Goal: Information Seeking & Learning: Learn about a topic

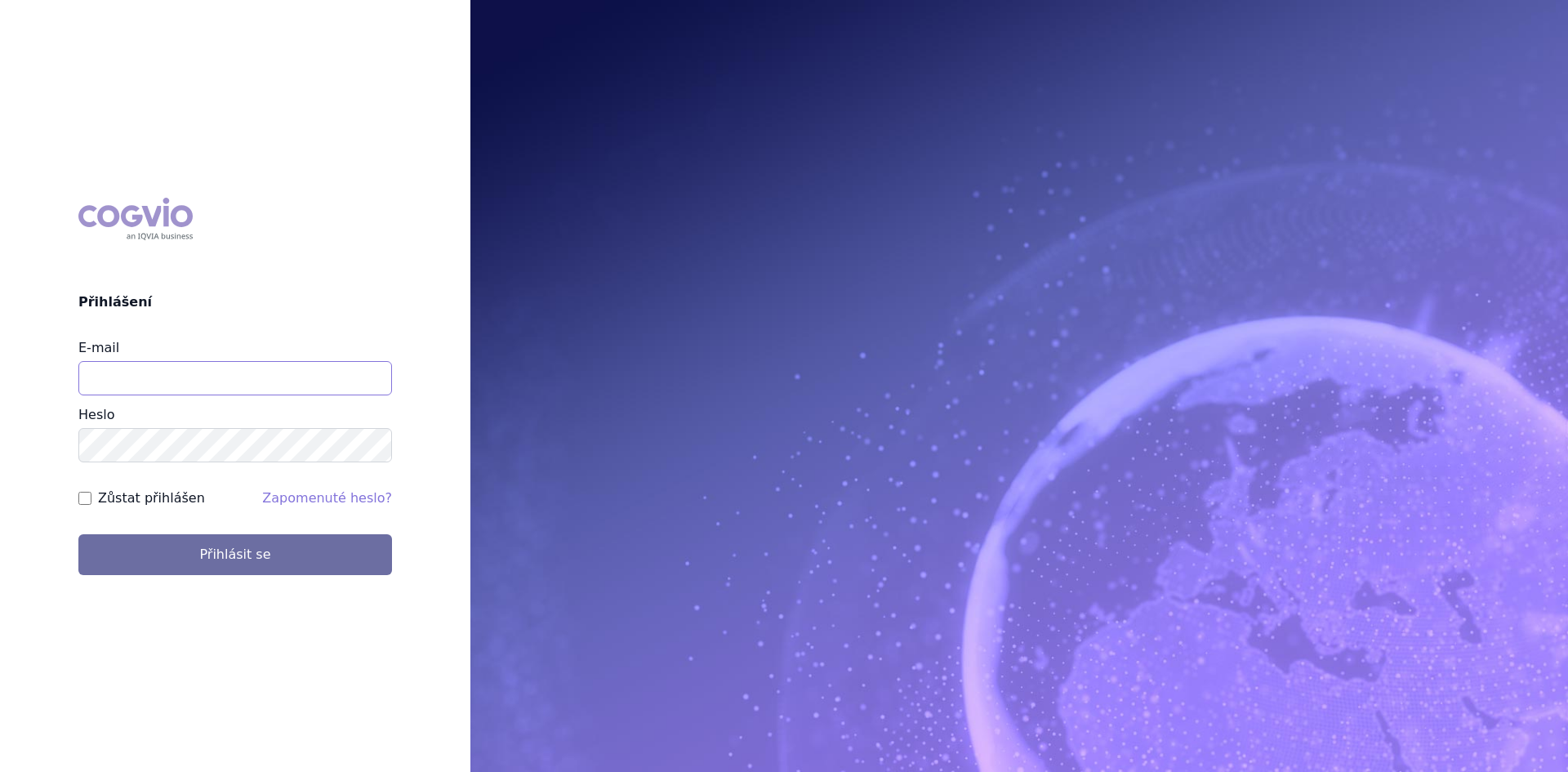
click at [190, 366] on input "E-mail" at bounding box center [235, 378] width 314 height 34
type input "gabriela.volfova@abbvie.com"
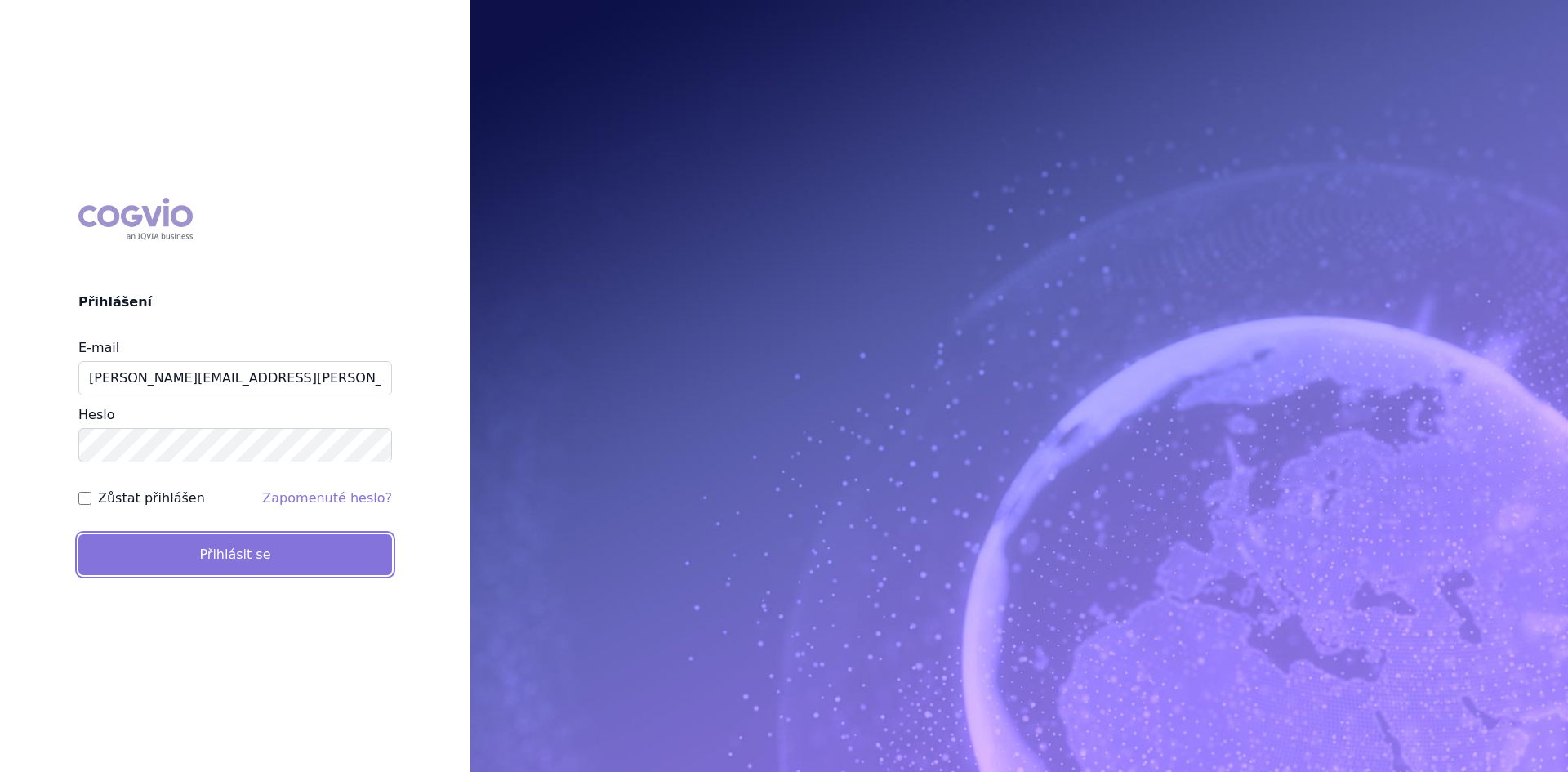
click at [310, 560] on button "Přihlásit se" at bounding box center [235, 554] width 314 height 41
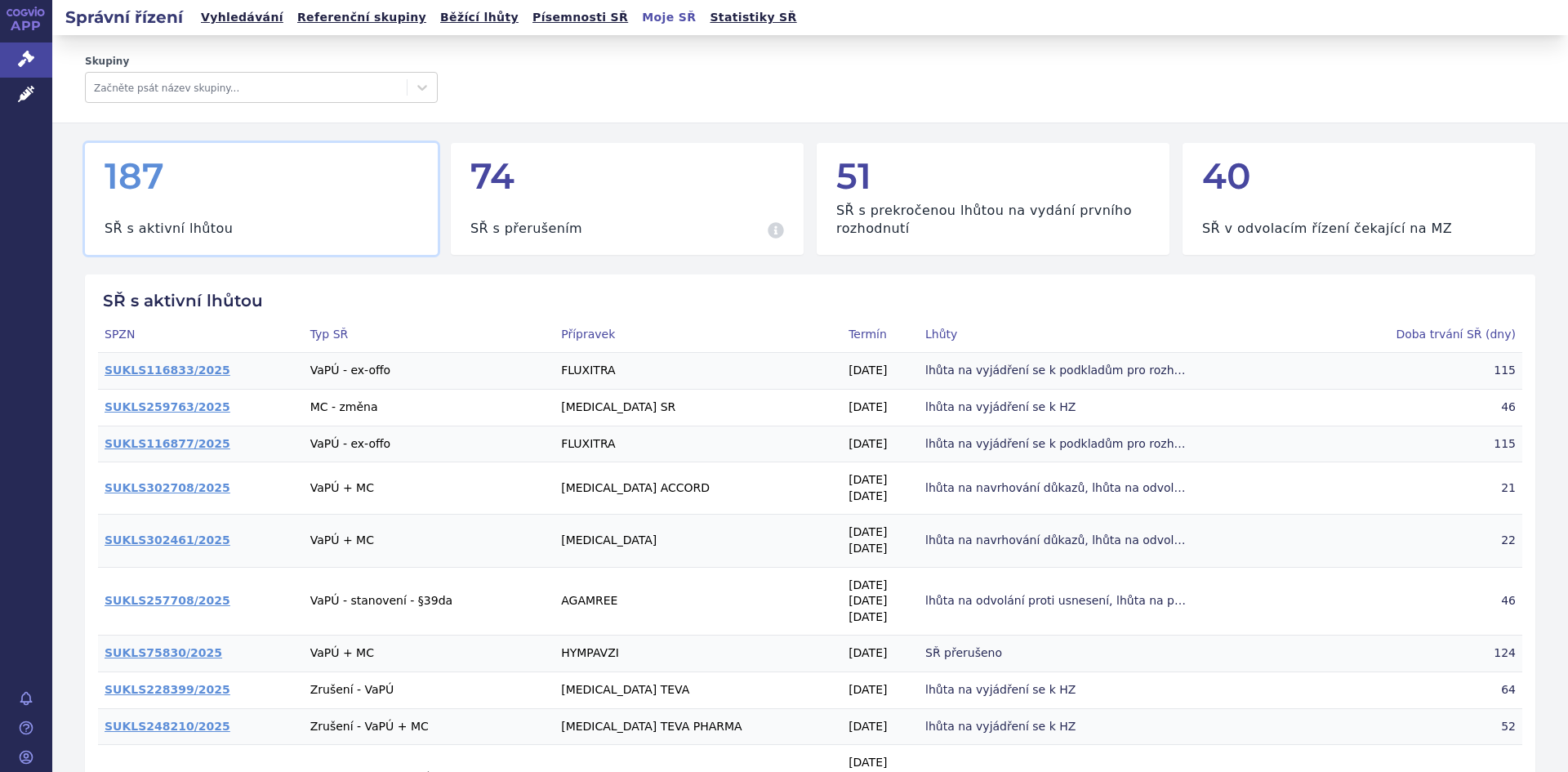
click at [222, 18] on link "Vyhledávání" at bounding box center [242, 18] width 93 height 22
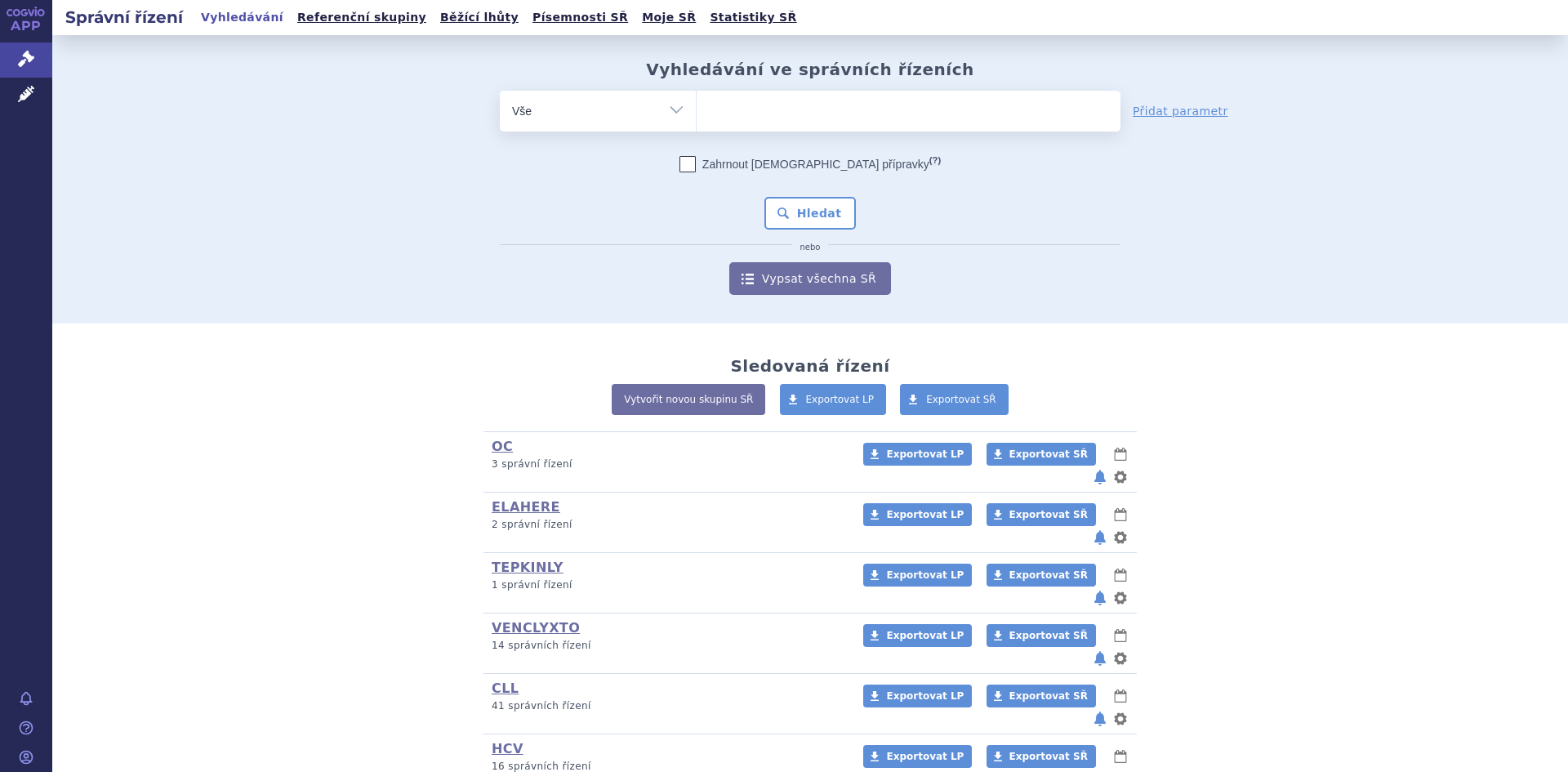
scroll to position [180, 0]
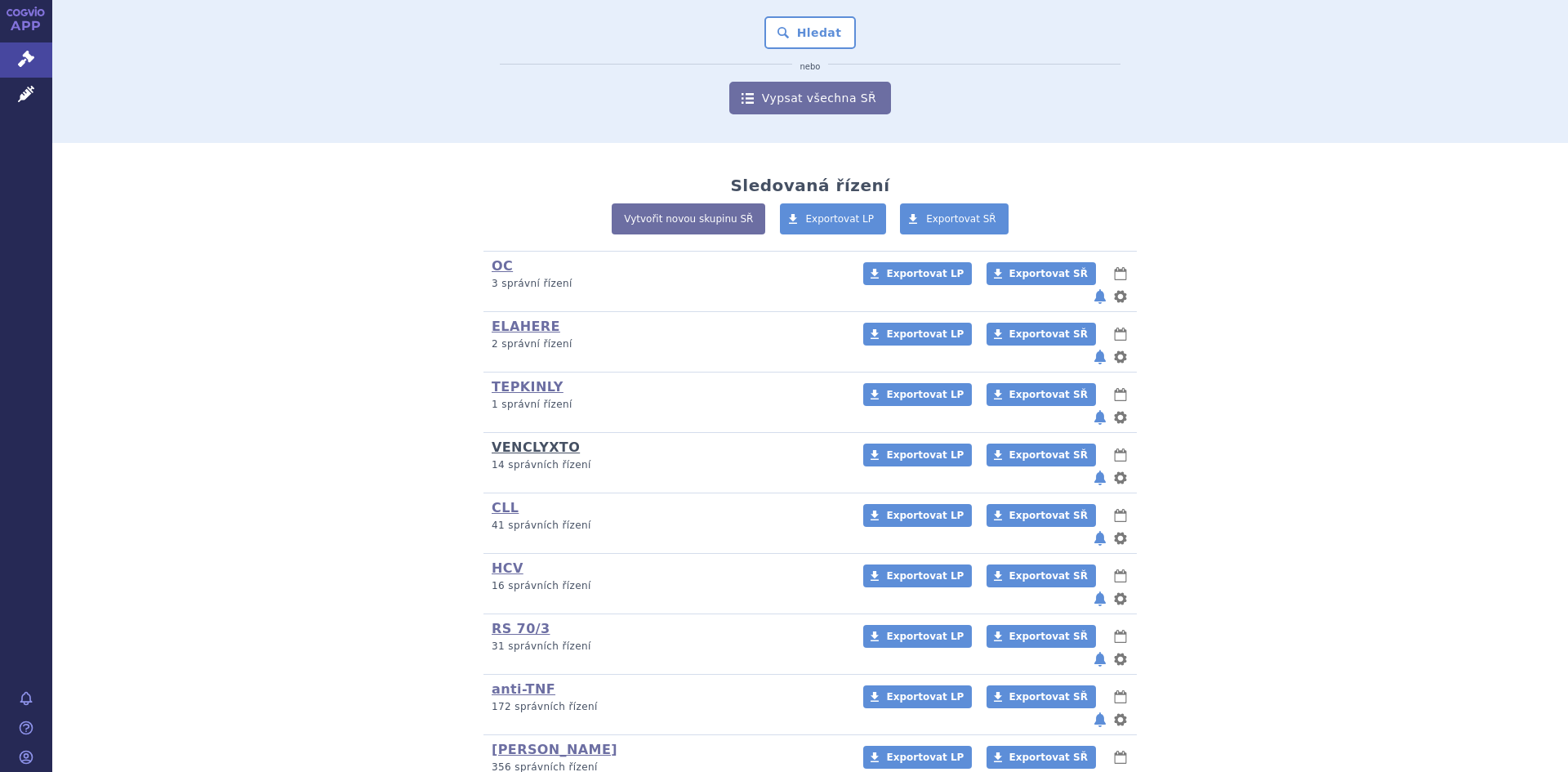
click at [531, 440] on link "VENCLYXTO" at bounding box center [536, 447] width 88 height 15
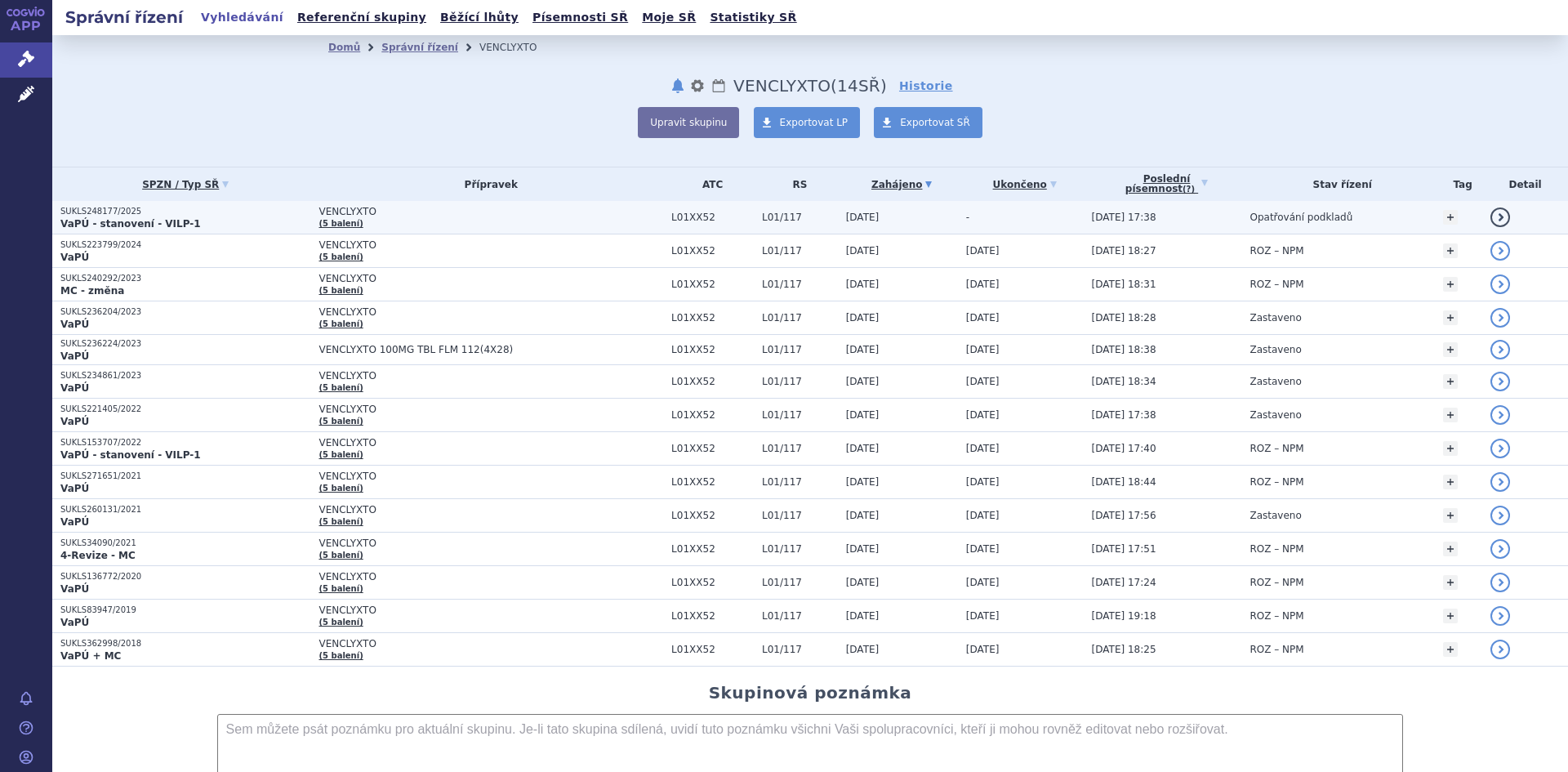
click at [400, 223] on td "VENCLYXTO (5 balení)" at bounding box center [486, 217] width 353 height 33
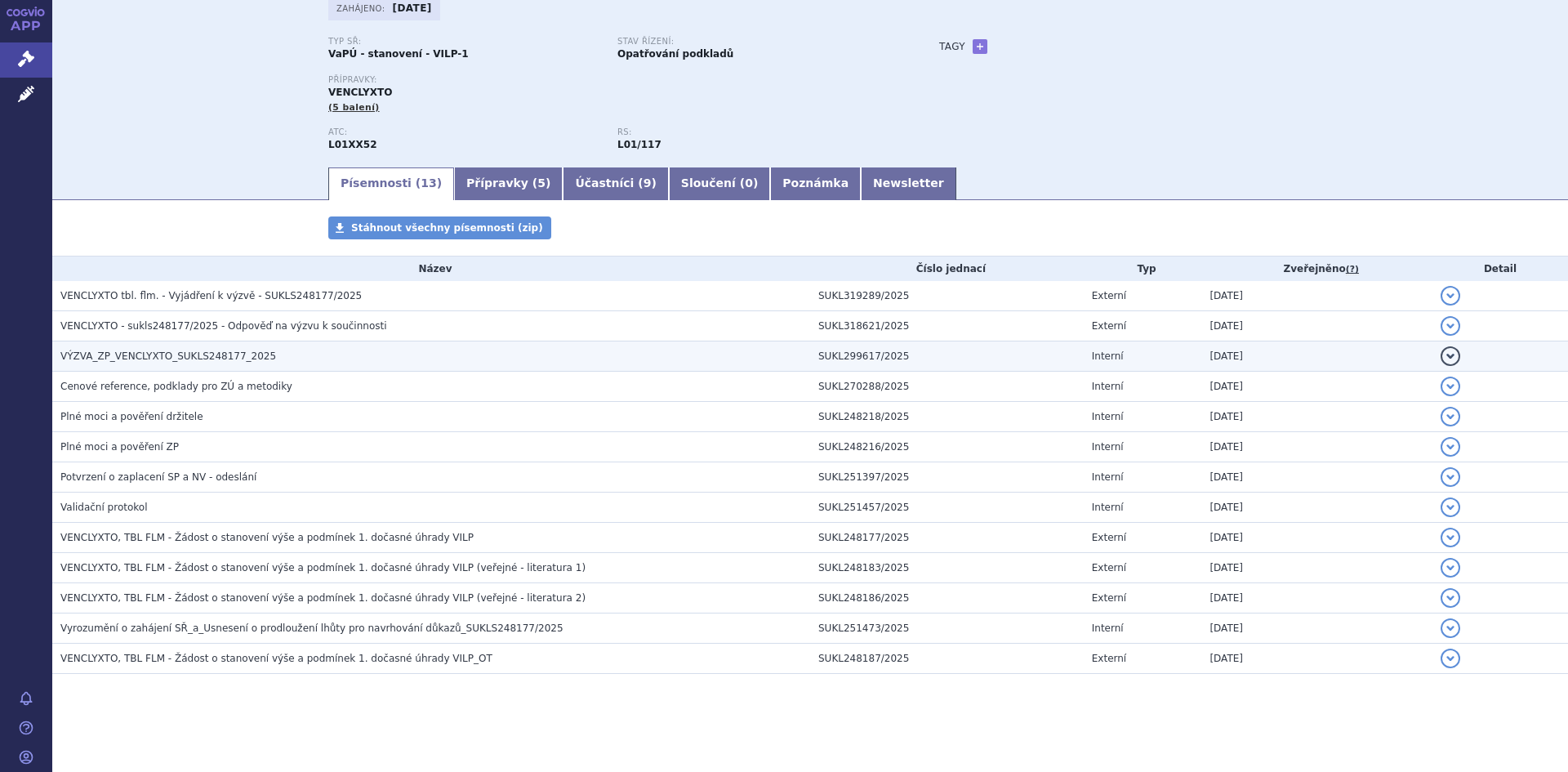
scroll to position [111, 0]
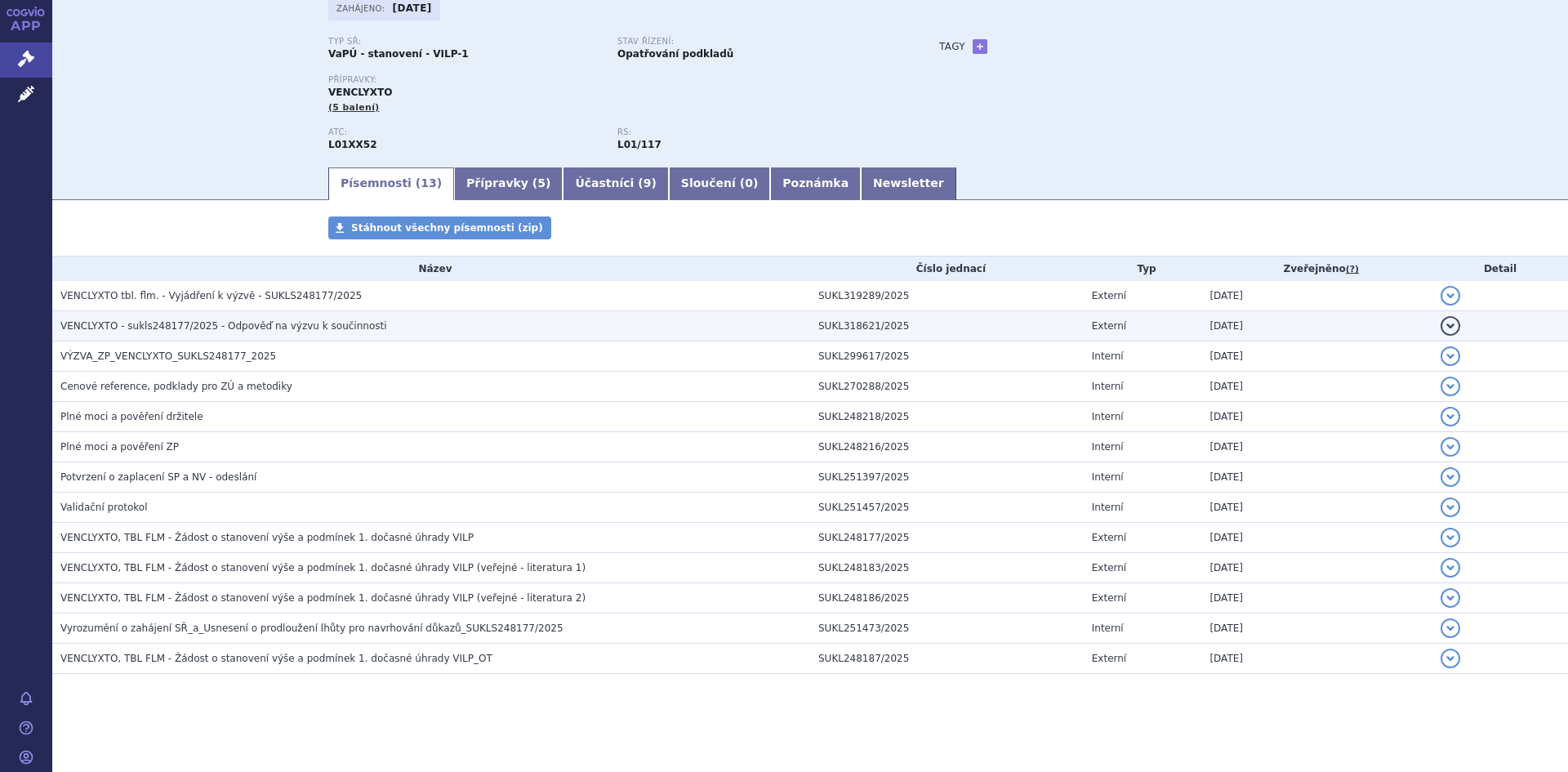
click at [253, 332] on span "VENCLYXTO - sukls248177/2025 - Odpověď na výzvu k součinnosti" at bounding box center [224, 326] width 327 height 11
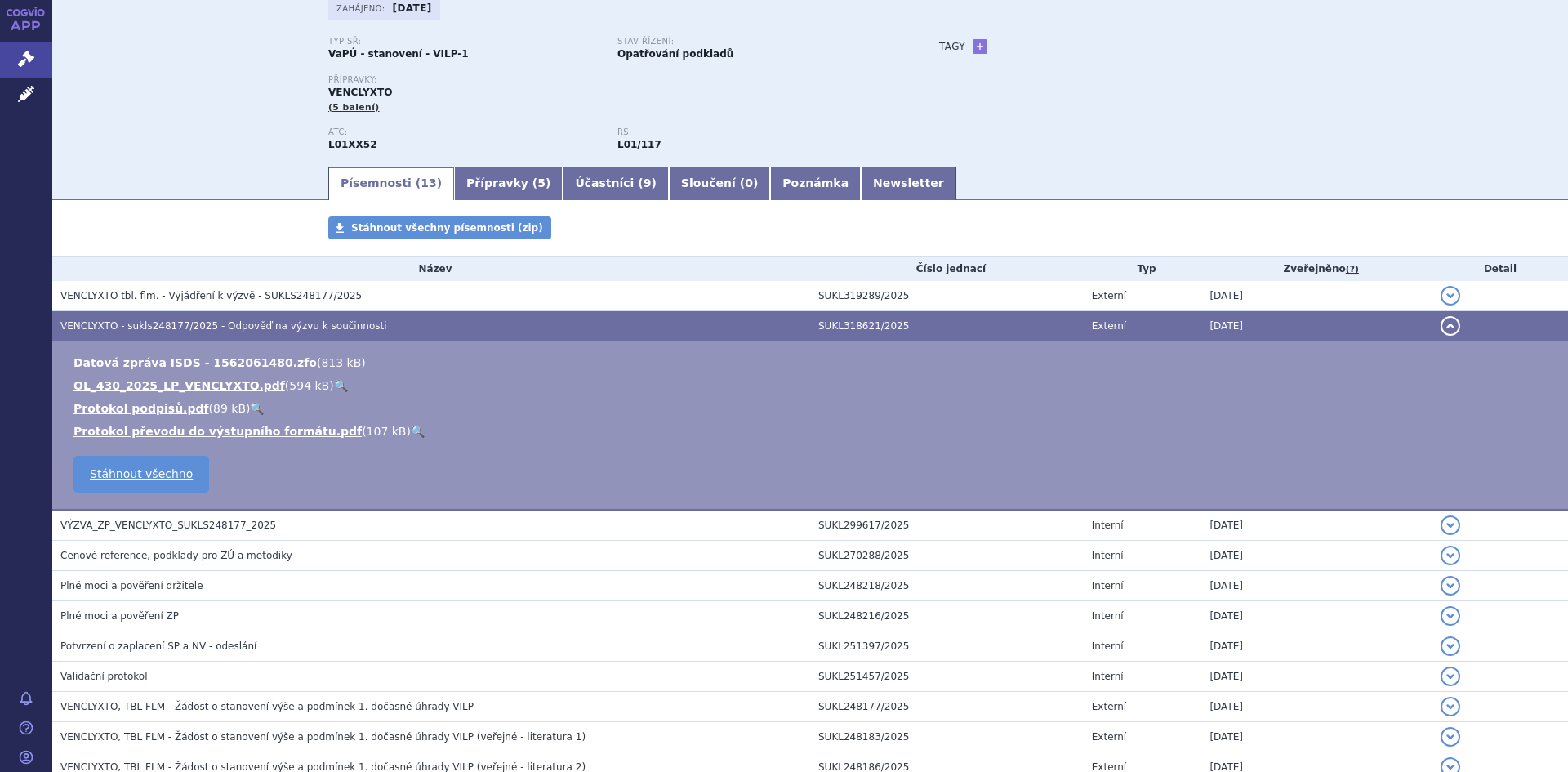
click at [334, 383] on link "🔍" at bounding box center [341, 385] width 14 height 13
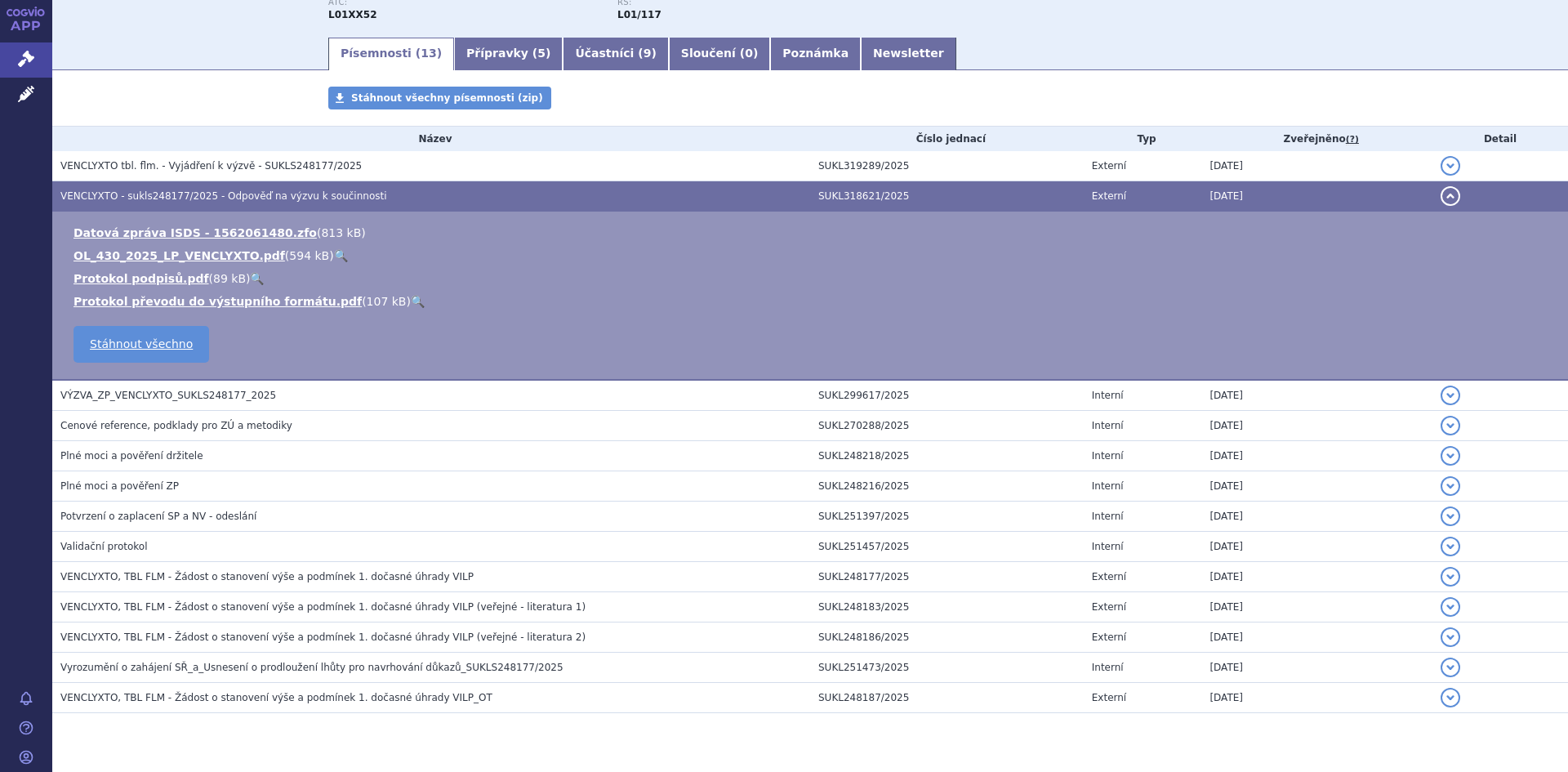
scroll to position [279, 0]
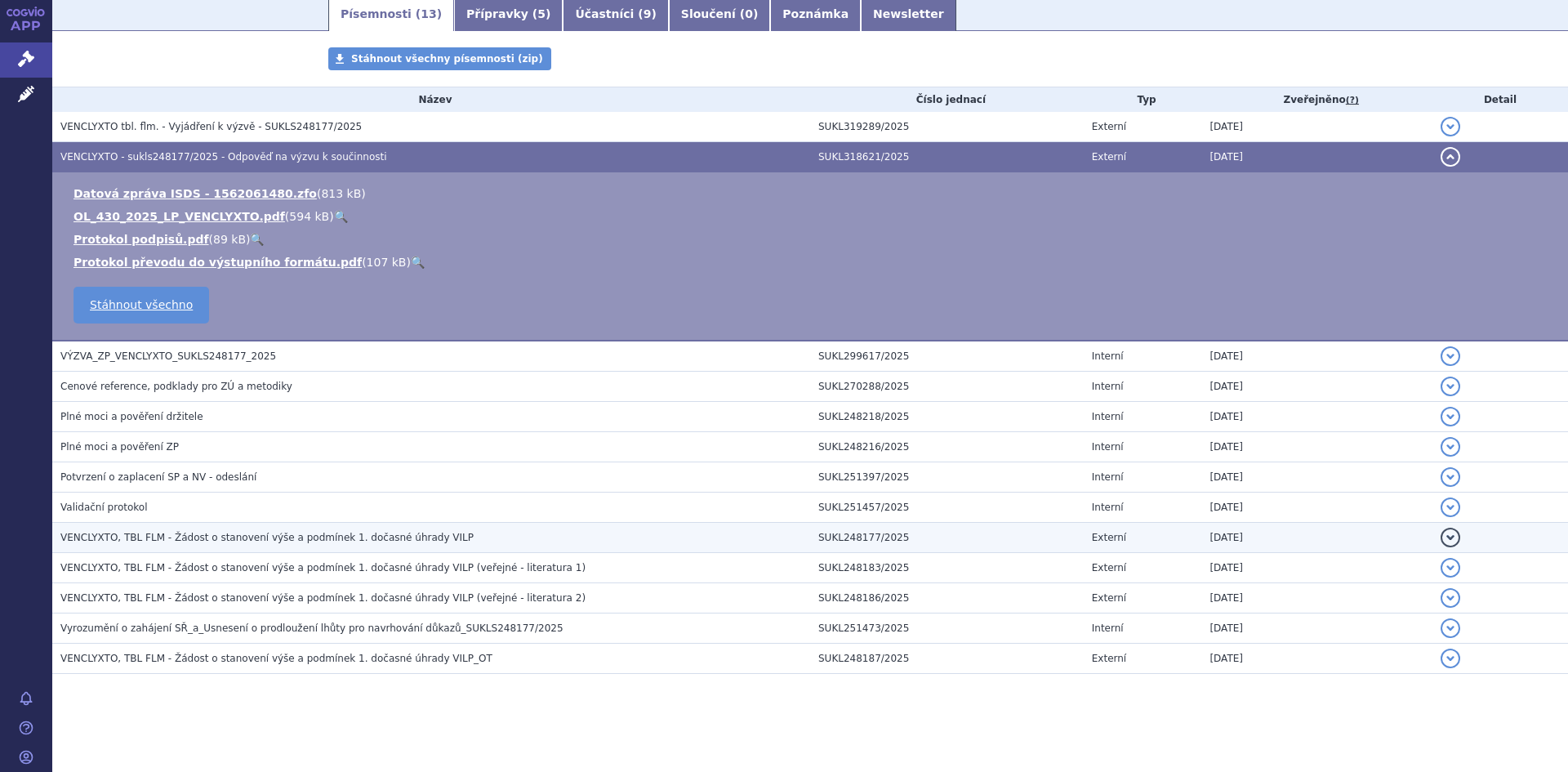
click at [398, 537] on span "VENCLYXTO, TBL FLM - Žádost o stanovení výše a podmínek 1. dočasné úhrady VILP" at bounding box center [267, 536] width 413 height 11
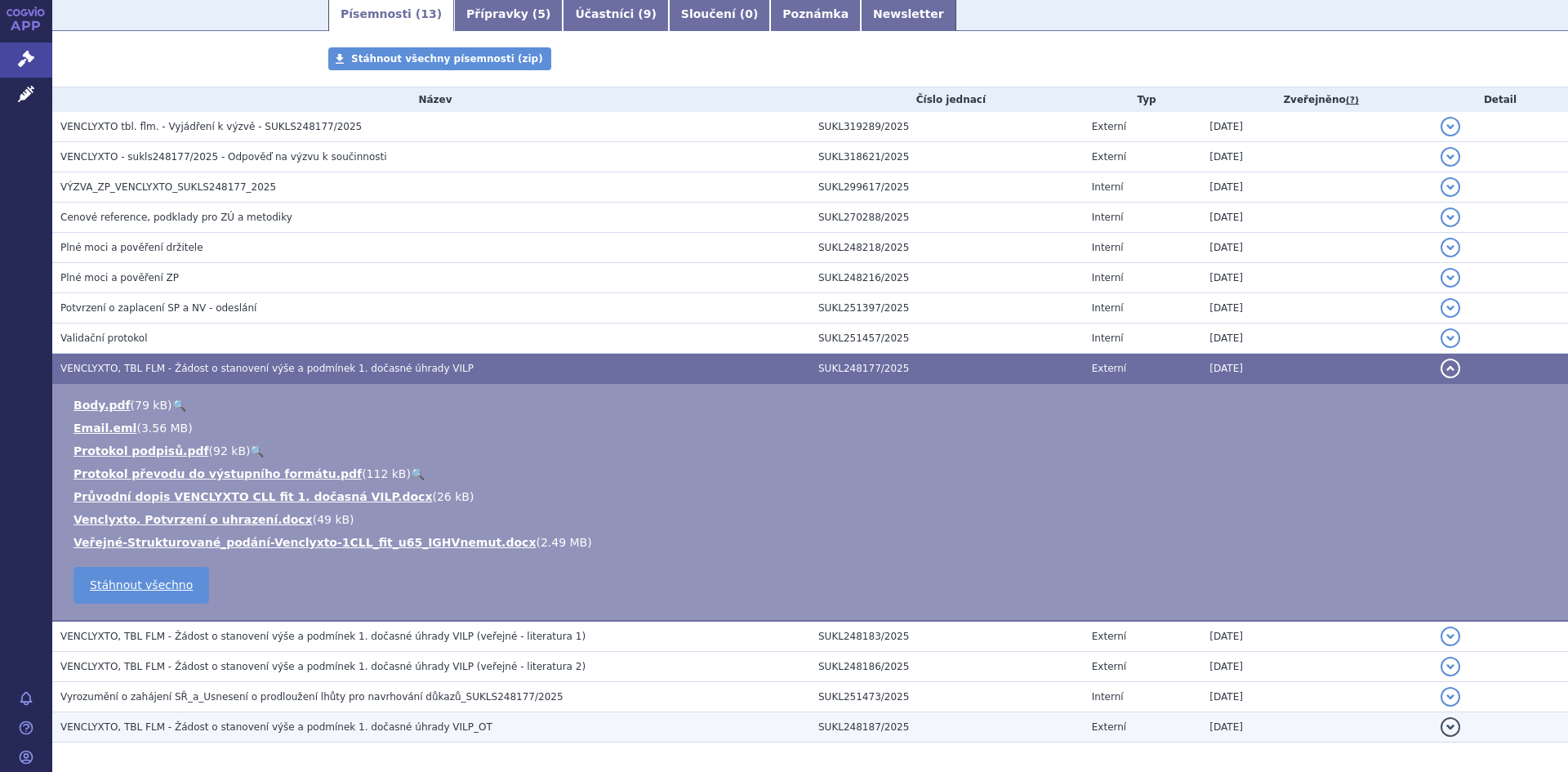
click at [362, 729] on span "VENCLYXTO, TBL FLM - Žádost o stanovení výše a podmínek 1. dočasné úhrady VILP_…" at bounding box center [276, 726] width 432 height 11
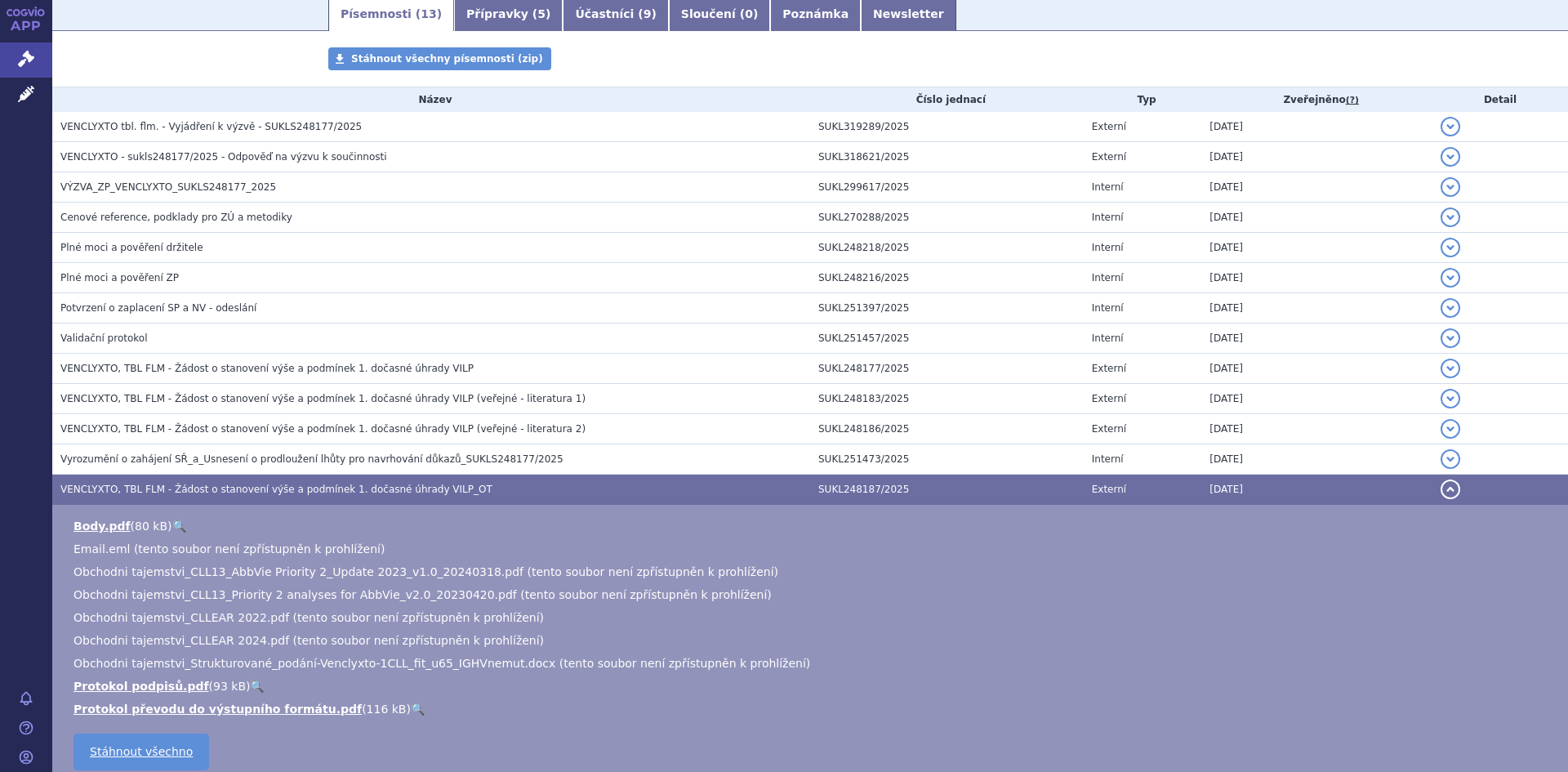
scroll to position [320, 0]
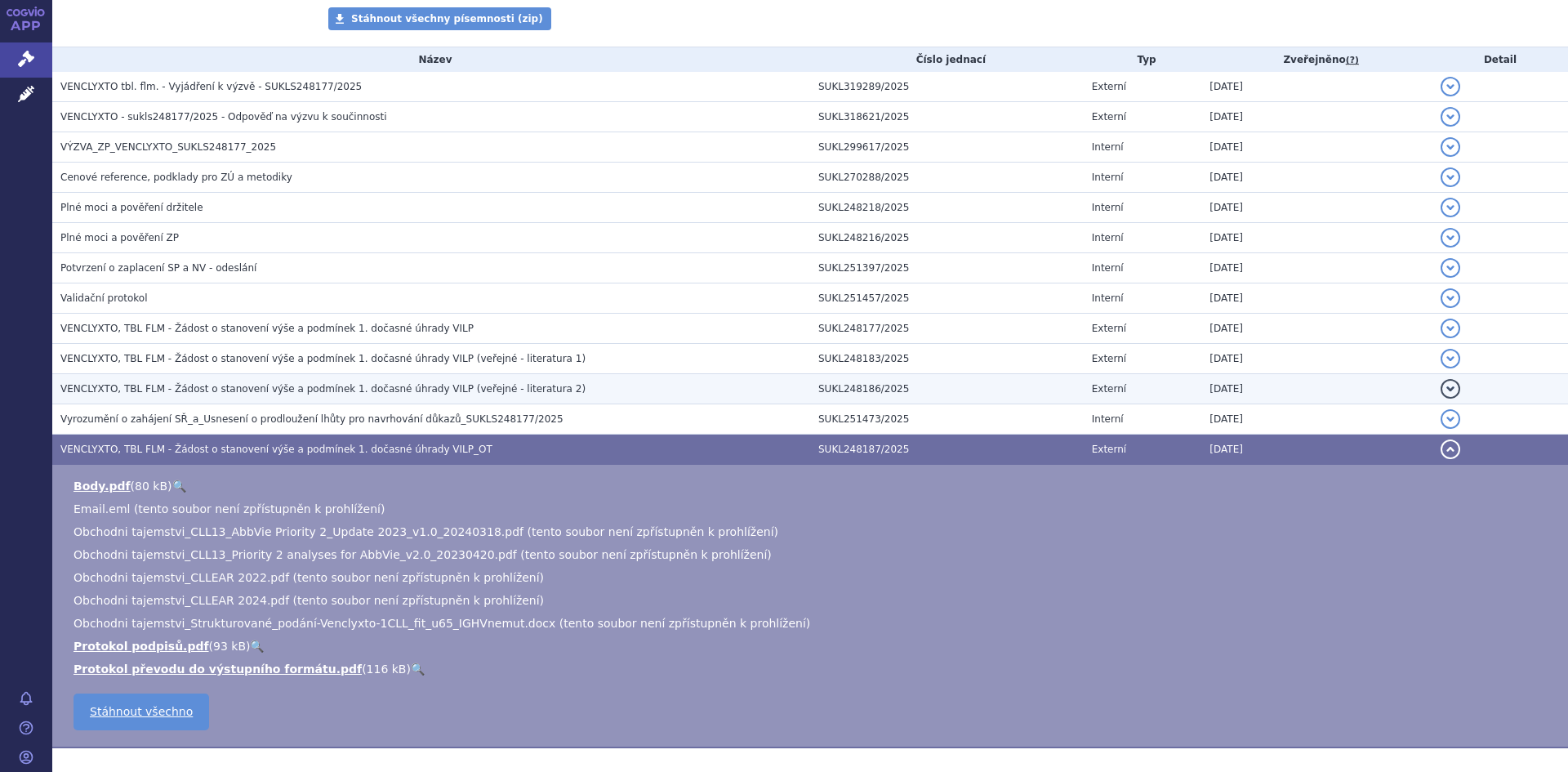
click at [378, 387] on span "VENCLYXTO, TBL FLM - Žádost o stanovení výše a podmínek 1. dočasné úhrady VILP …" at bounding box center [323, 388] width 526 height 11
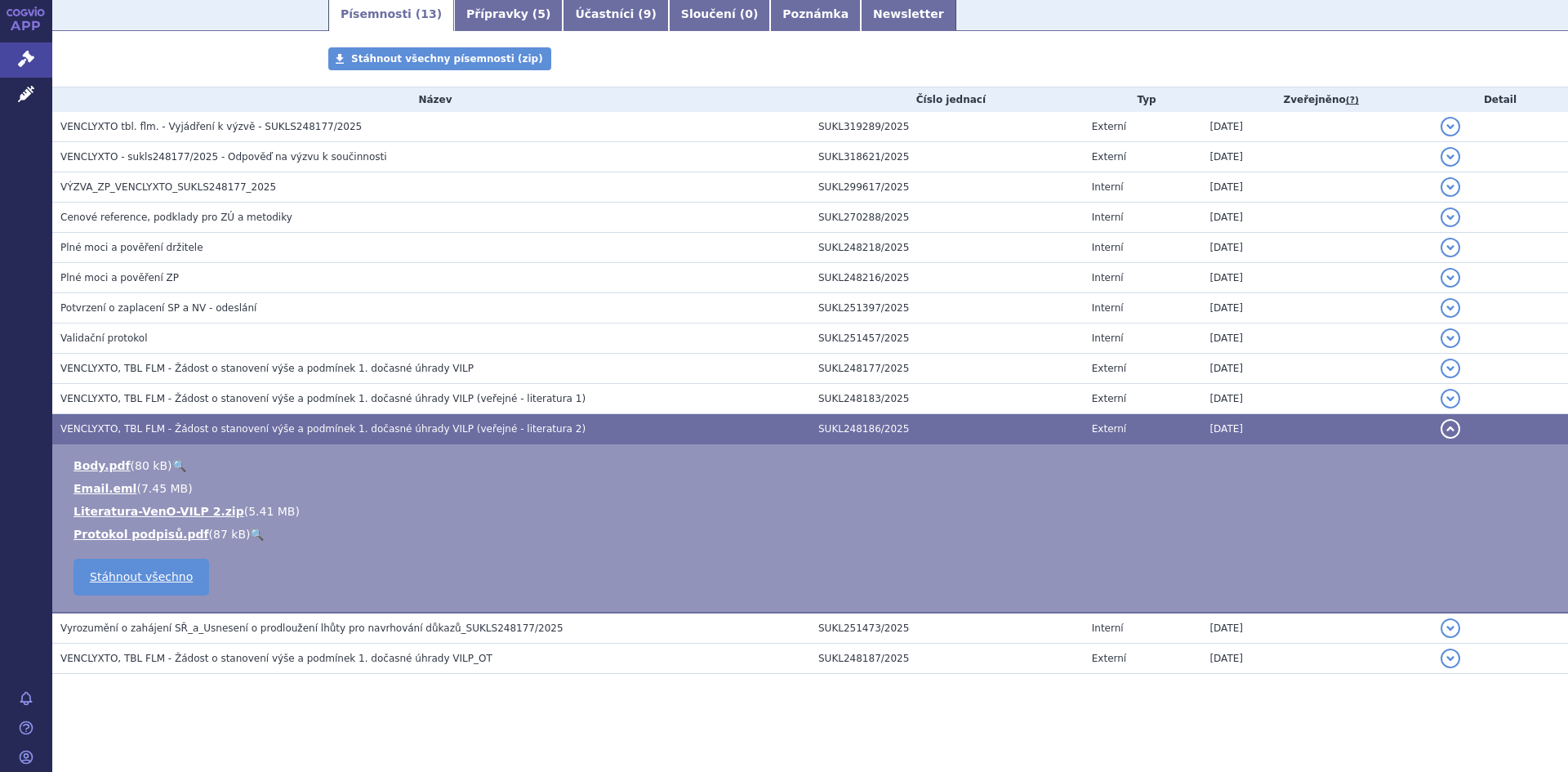
scroll to position [279, 0]
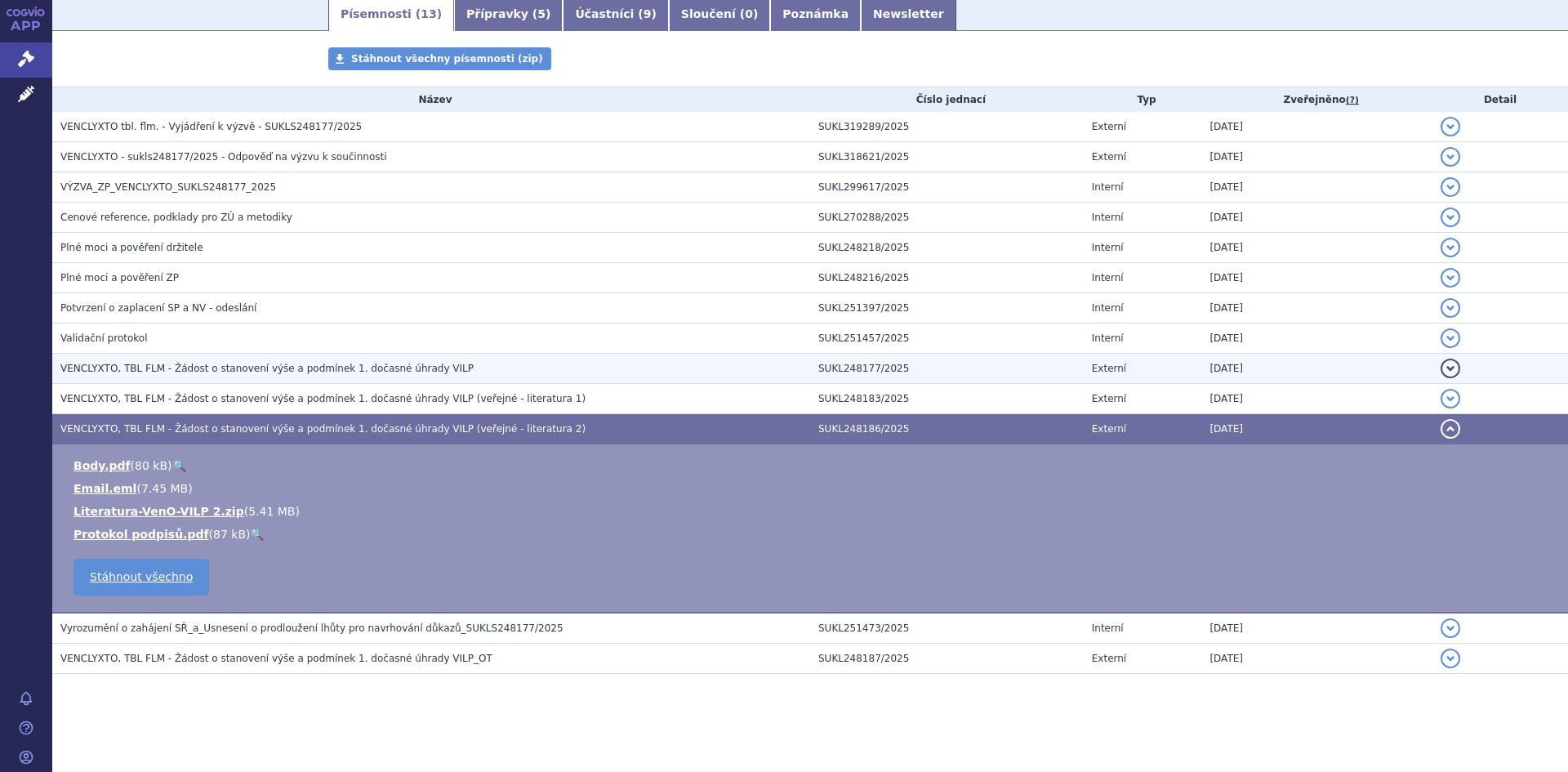
click at [375, 377] on h3 "VENCLYXTO, TBL FLM - Žádost o stanovení výše a podmínek 1. dočasné úhrady VILP" at bounding box center [435, 368] width 750 height 16
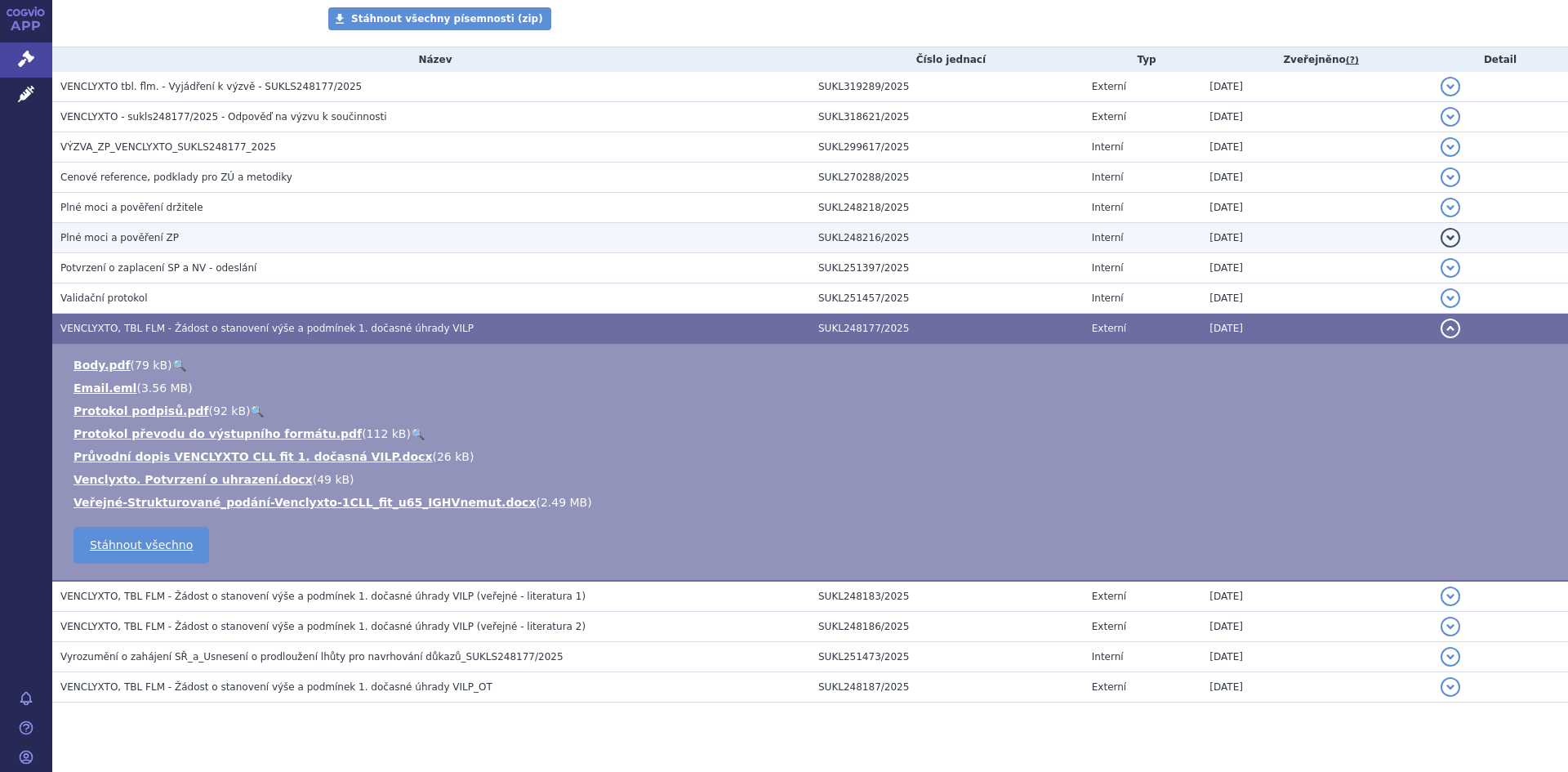
scroll to position [0, 0]
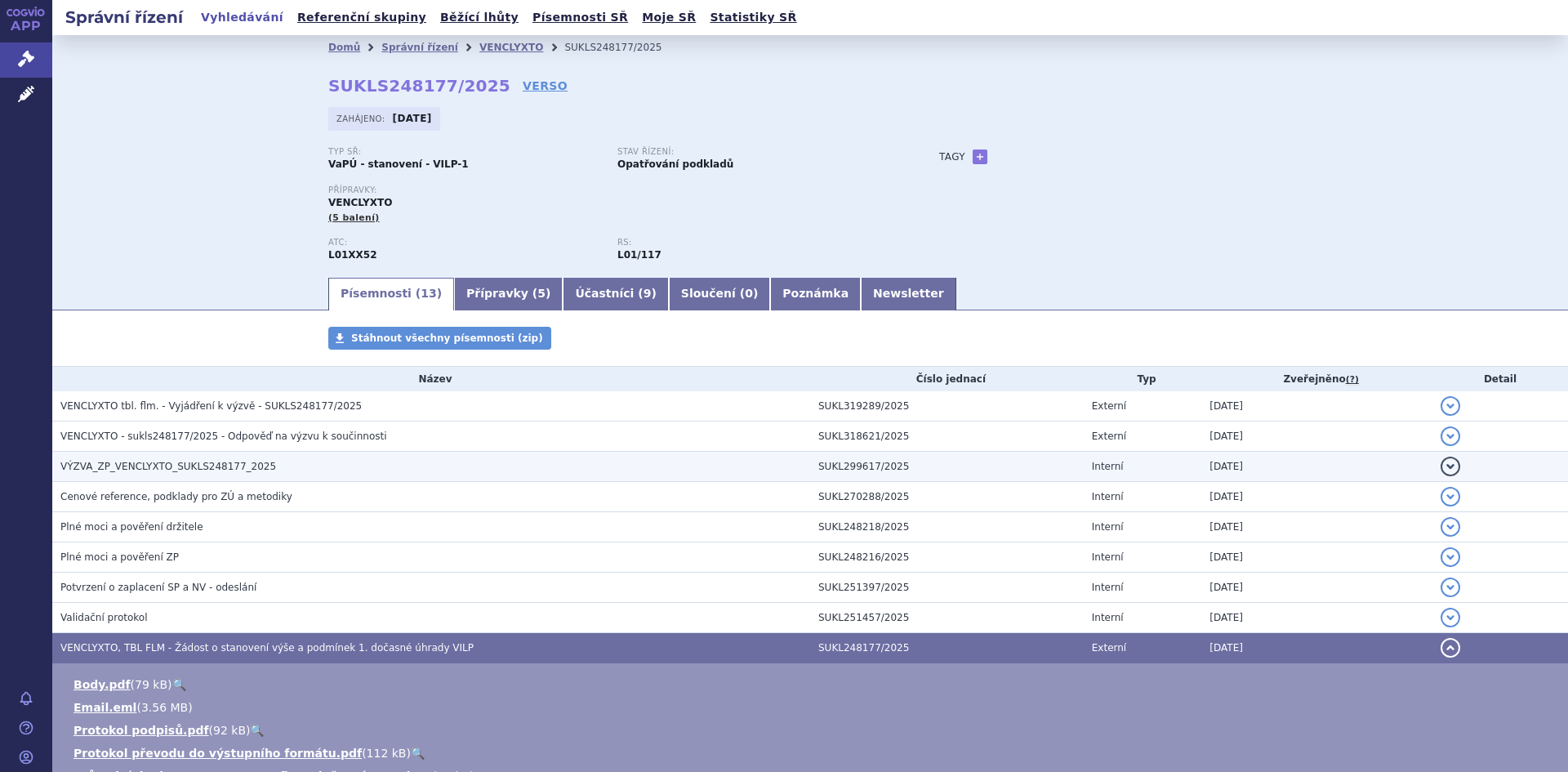
click at [209, 471] on span "VÝZVA_ZP_VENCLYXTO_SUKLS248177_2025" at bounding box center [168, 466] width 216 height 11
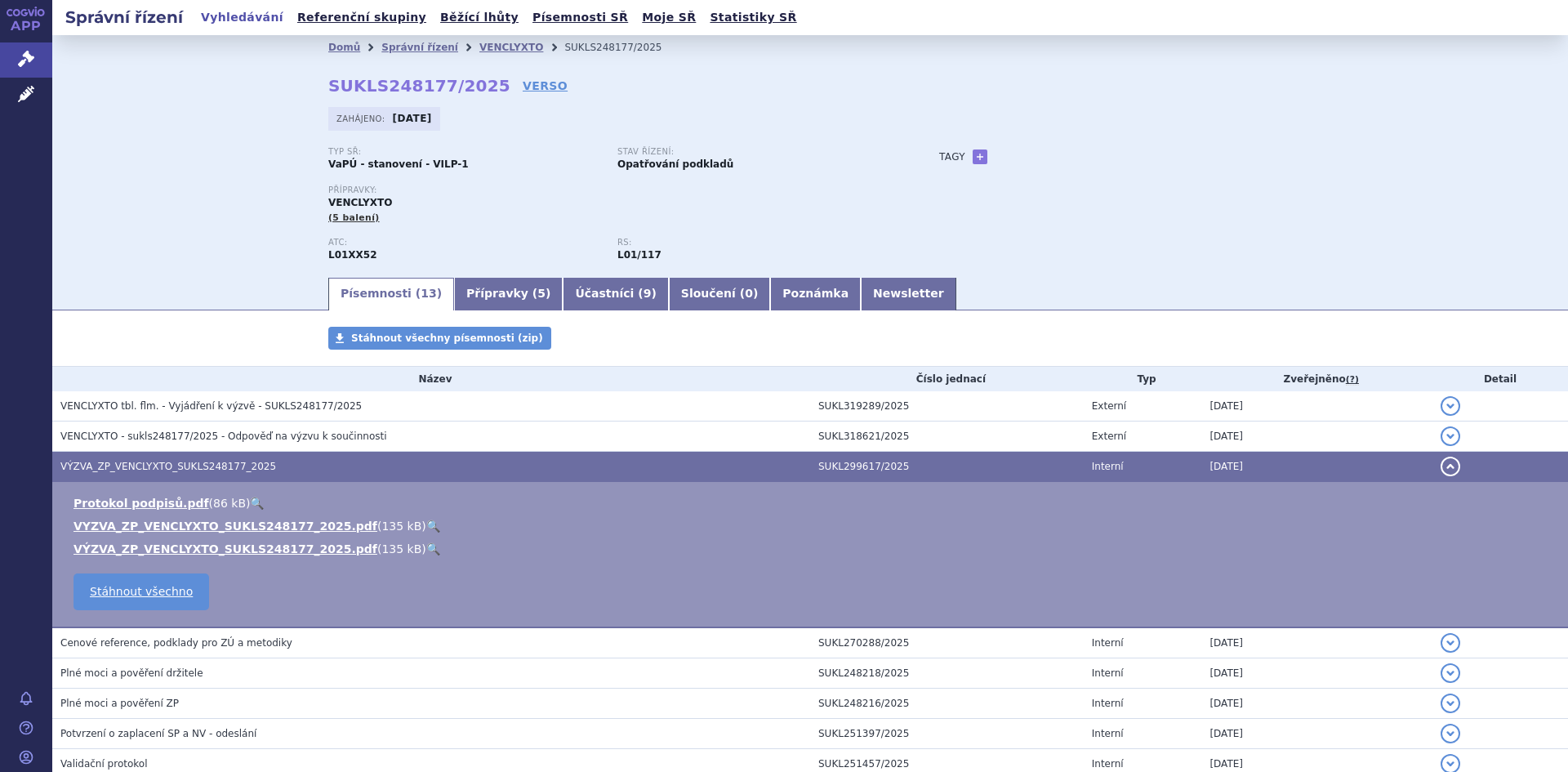
click at [426, 523] on link "🔍" at bounding box center [433, 525] width 14 height 13
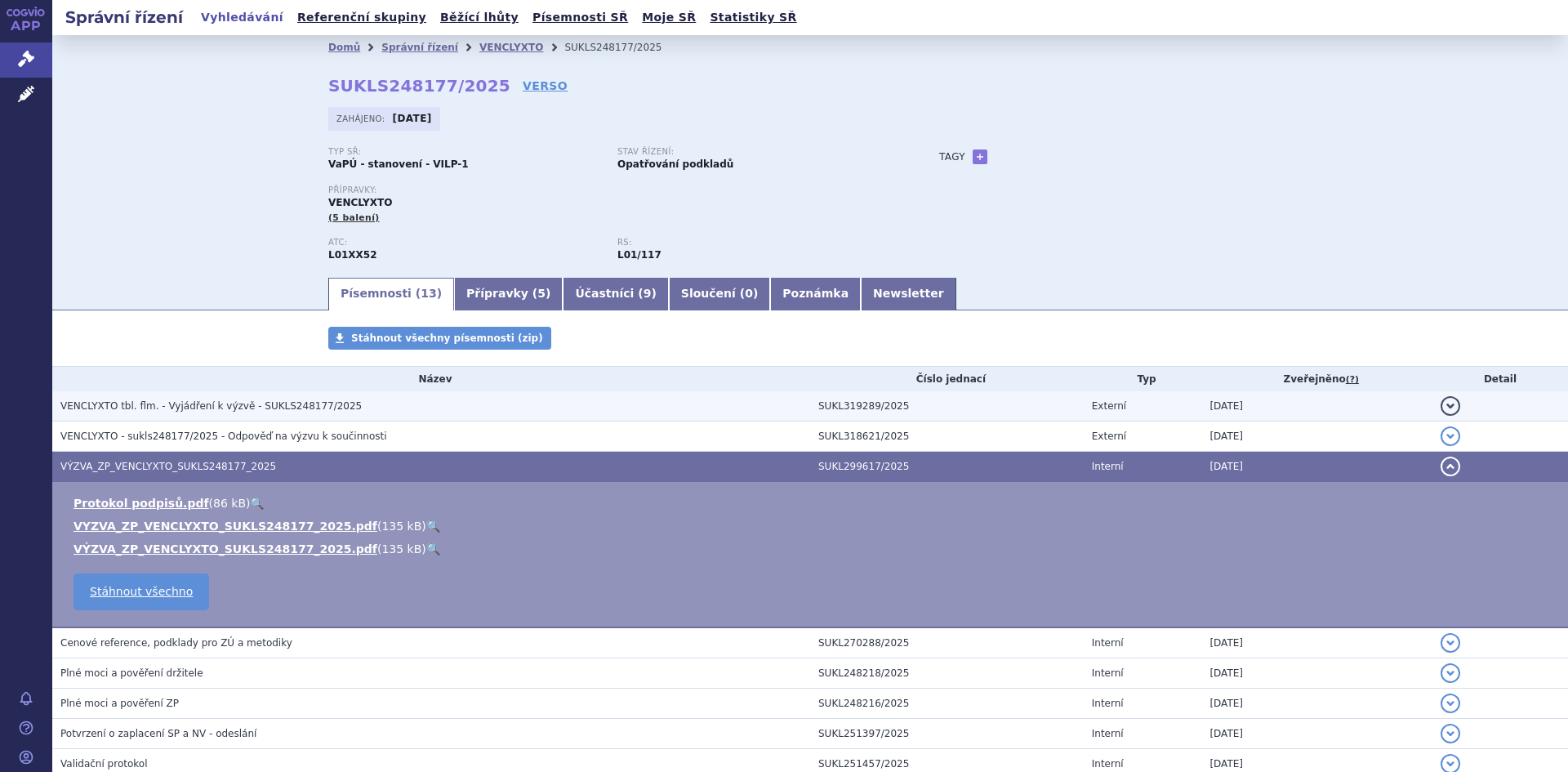
click at [260, 406] on span "VENCLYXTO tbl. flm. - Vyjádření k výzvě - SUKLS248177/2025" at bounding box center [211, 406] width 301 height 11
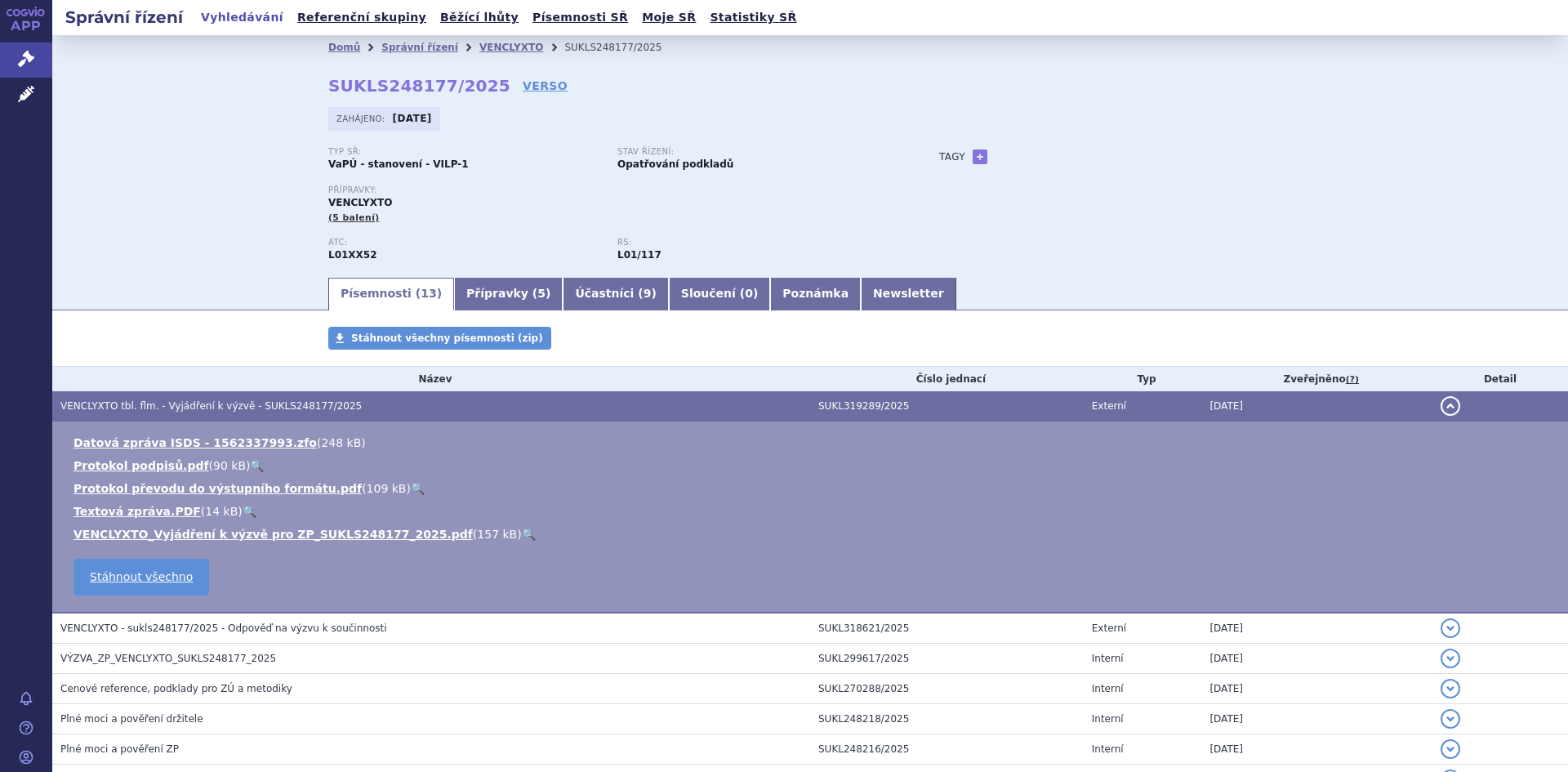
click at [522, 531] on link "🔍" at bounding box center [529, 533] width 14 height 13
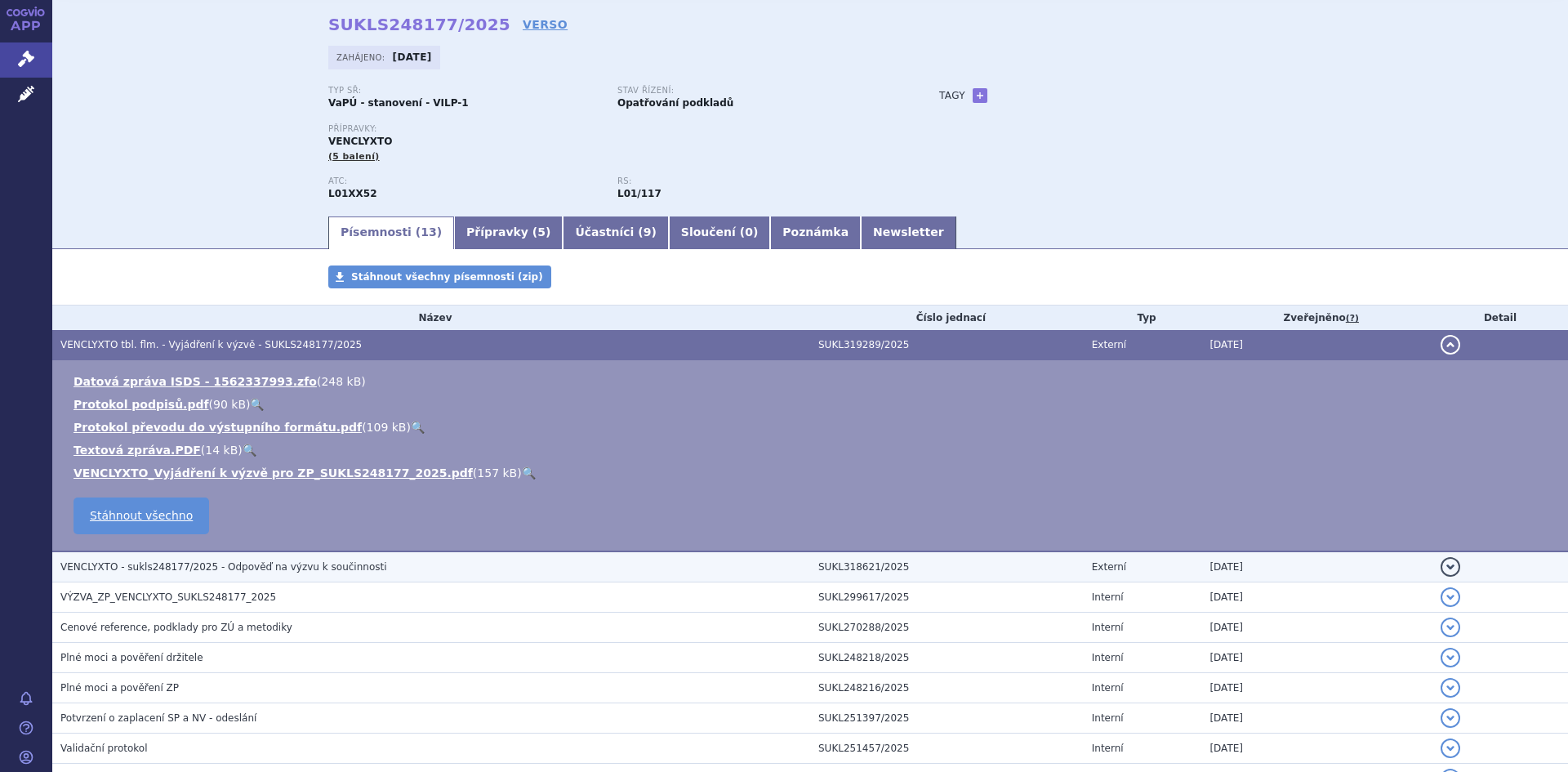
click at [355, 570] on h3 "VENCLYXTO - sukls248177/2025 - Odpověď na výzvu k součinnosti" at bounding box center [435, 566] width 750 height 16
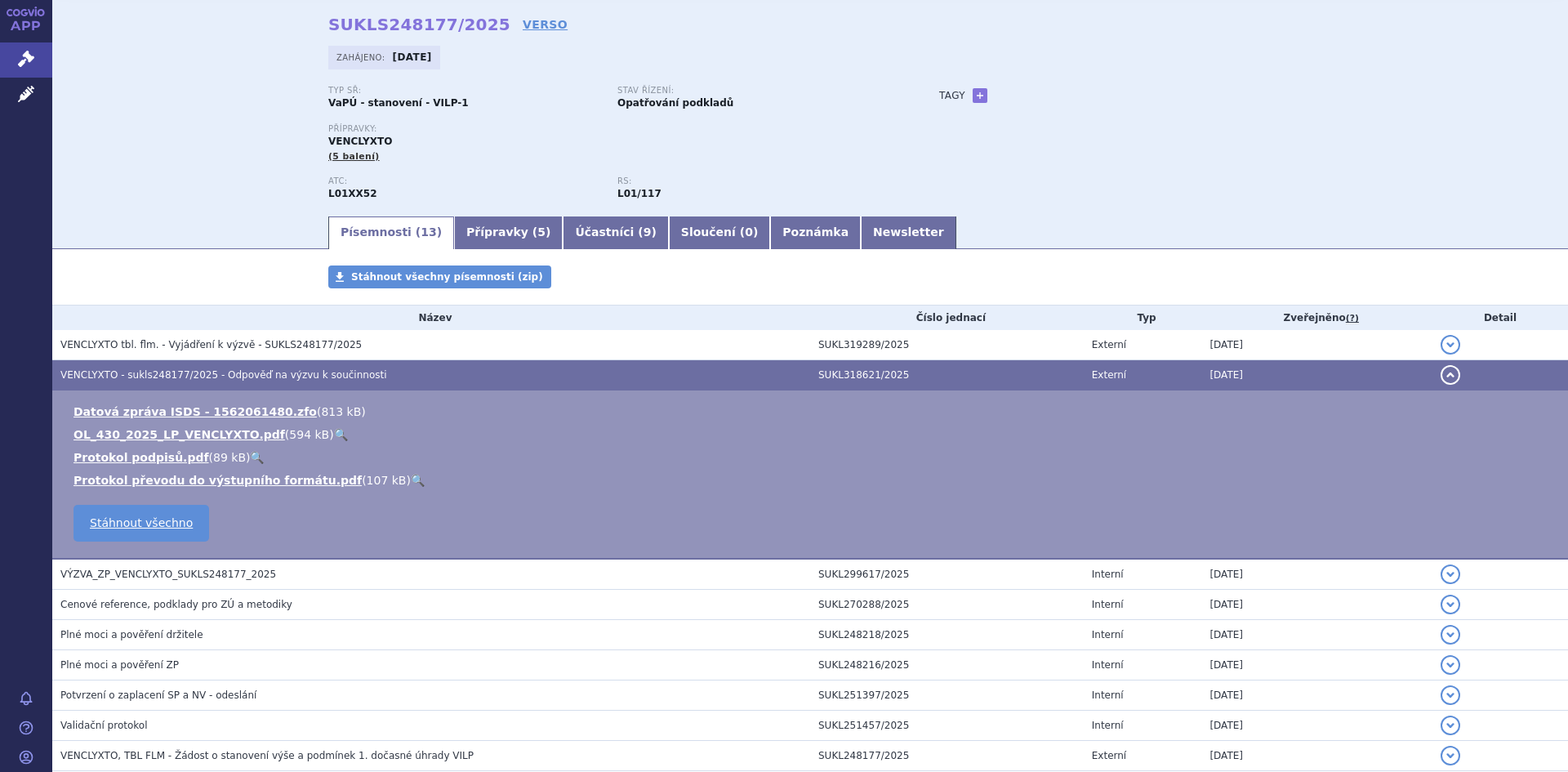
click at [334, 437] on link "🔍" at bounding box center [341, 434] width 14 height 13
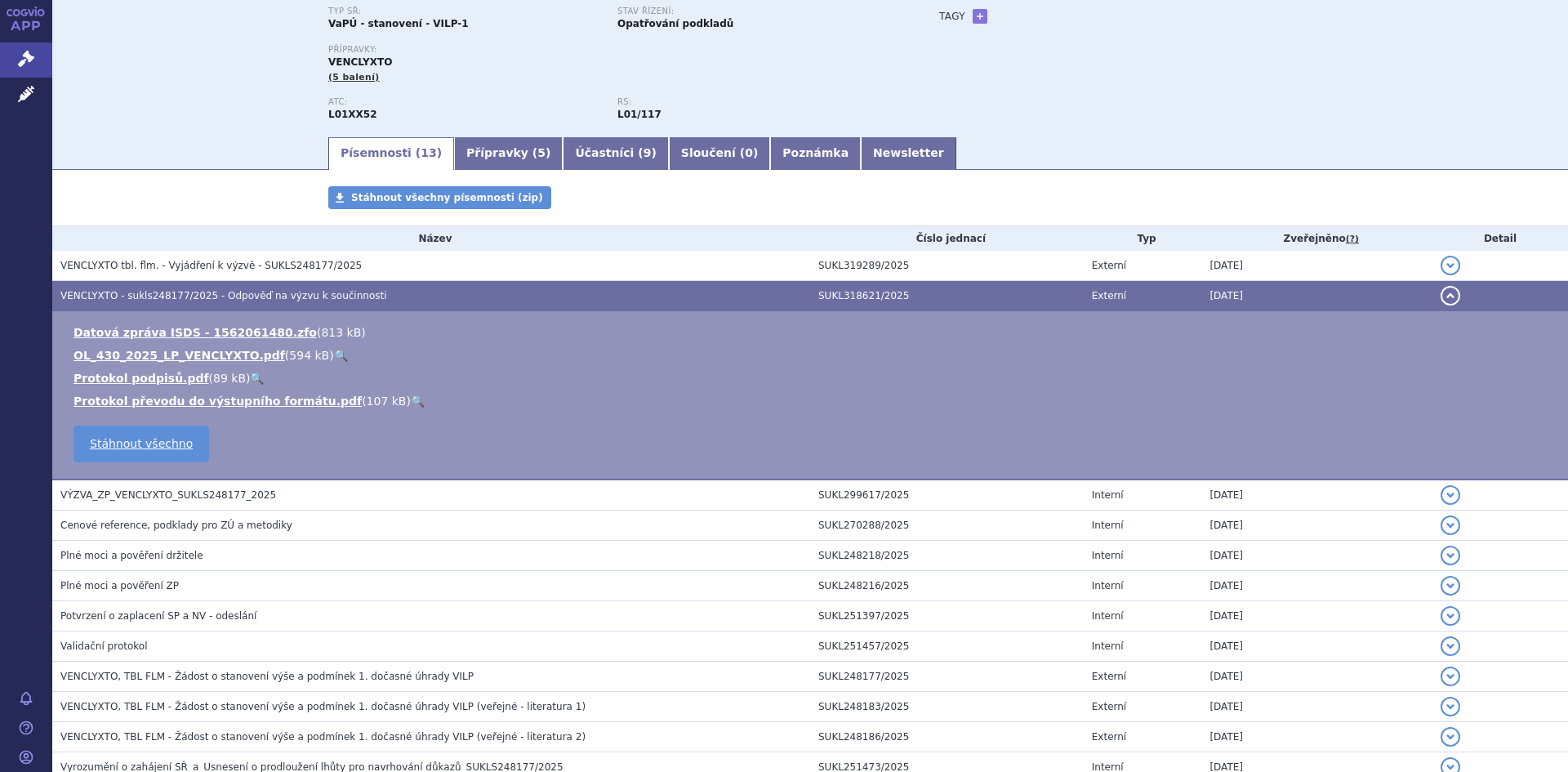
scroll to position [104, 0]
